Goal: Transaction & Acquisition: Purchase product/service

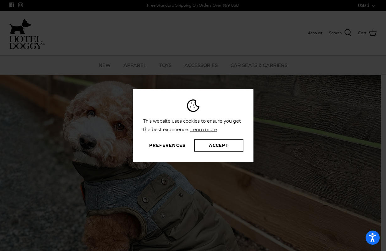
click at [221, 146] on button "Accept" at bounding box center [218, 145] width 49 height 13
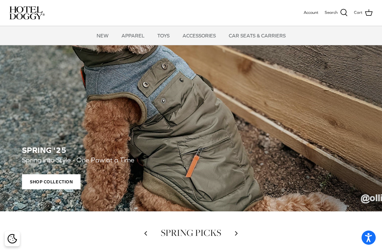
scroll to position [63, 0]
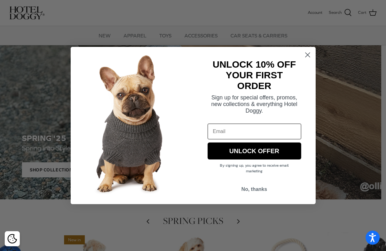
click at [312, 56] on circle "Close dialog" at bounding box center [308, 55] width 10 height 10
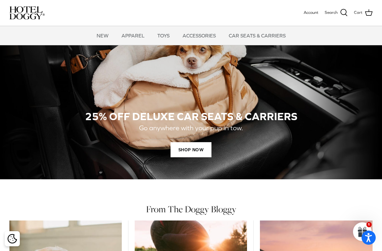
scroll to position [409, 0]
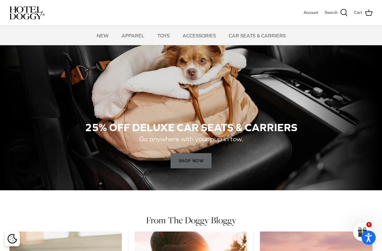
click at [175, 158] on span "SHOP NOW" at bounding box center [190, 160] width 41 height 15
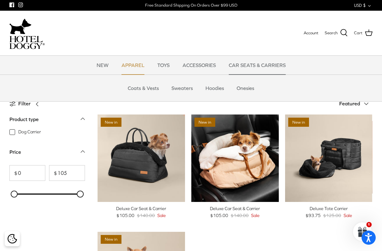
click at [131, 65] on link "APPAREL" at bounding box center [133, 65] width 34 height 19
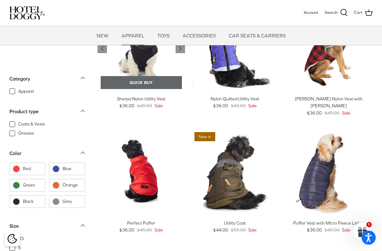
scroll to position [409, 0]
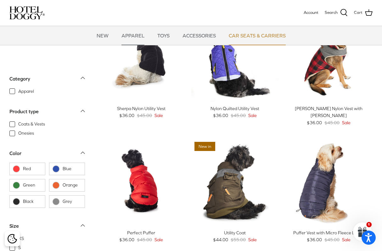
click at [253, 30] on link "CAR SEATS & CARRIERS" at bounding box center [257, 35] width 68 height 19
